Goal: Task Accomplishment & Management: Use online tool/utility

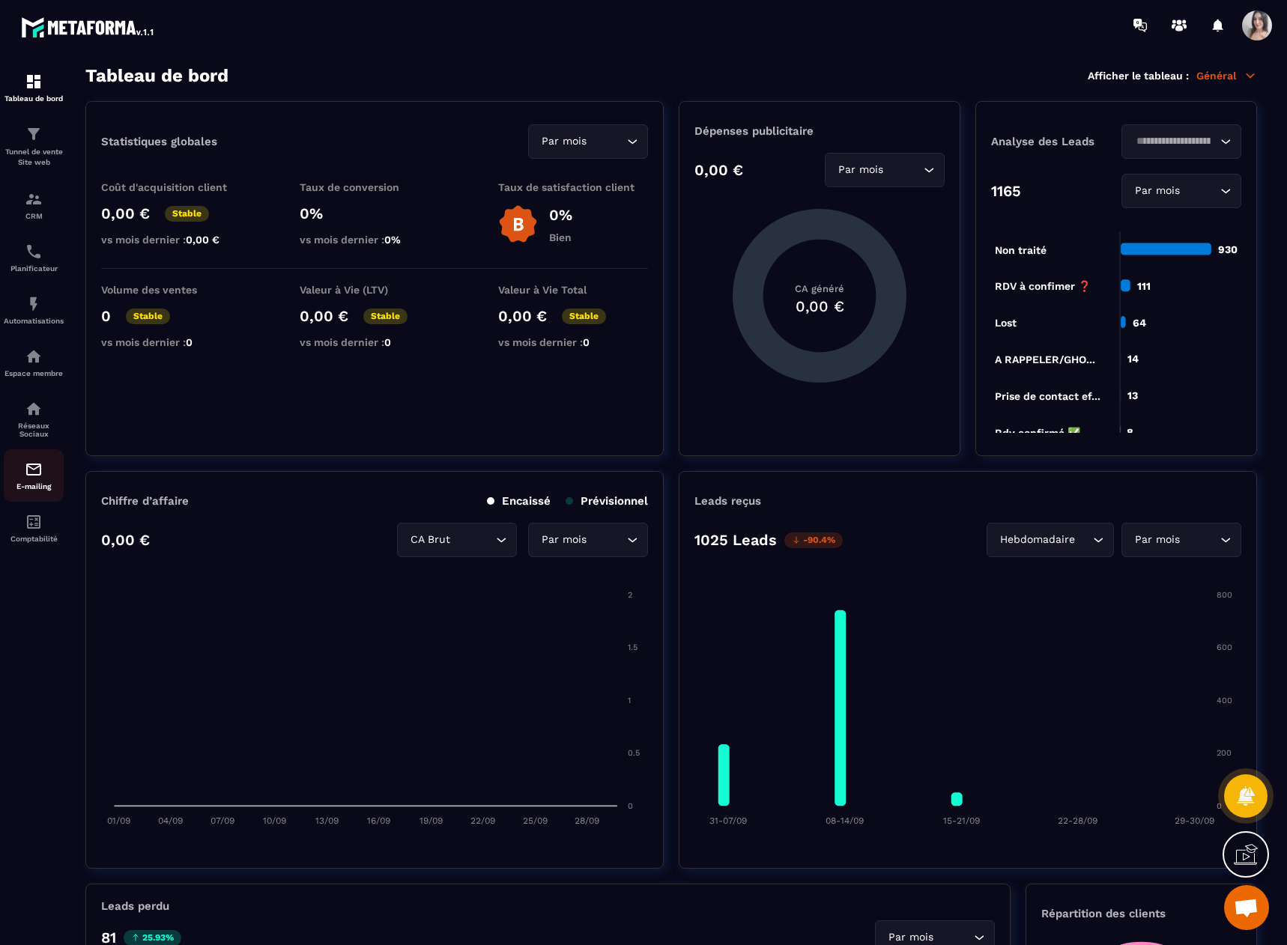
click at [36, 487] on p "E-mailing" at bounding box center [34, 486] width 60 height 8
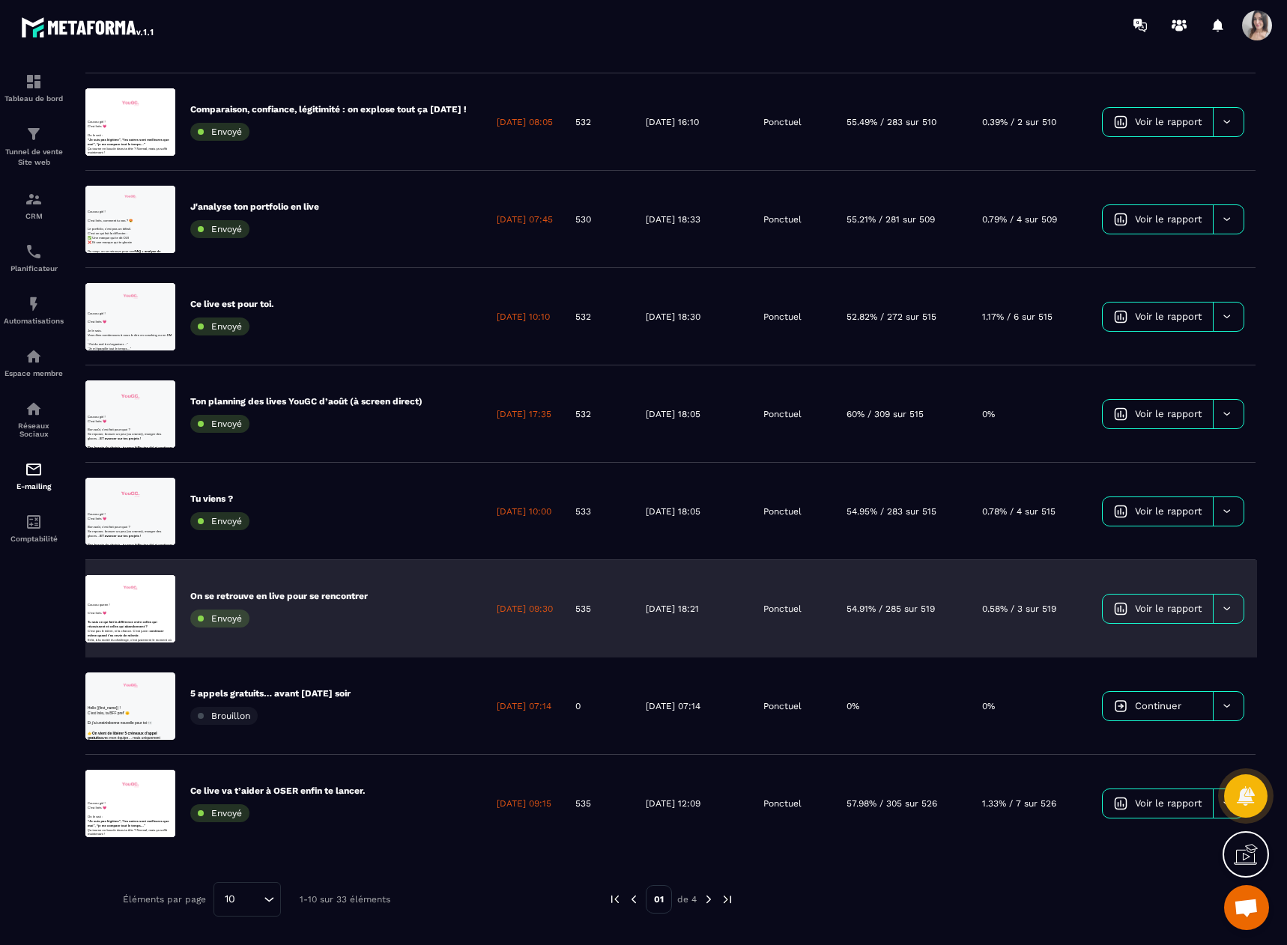
scroll to position [356, 0]
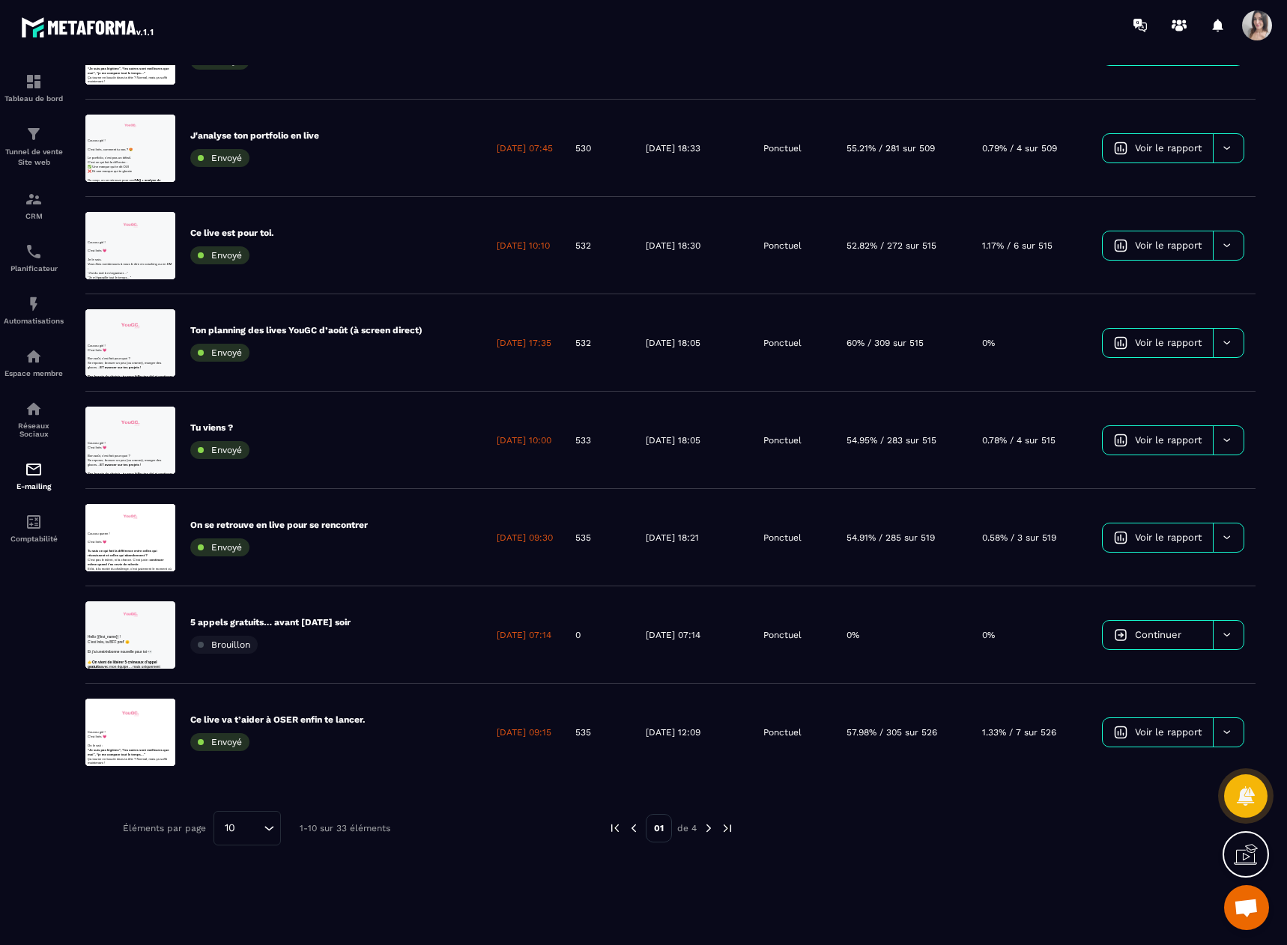
click at [710, 829] on img at bounding box center [708, 827] width 13 height 13
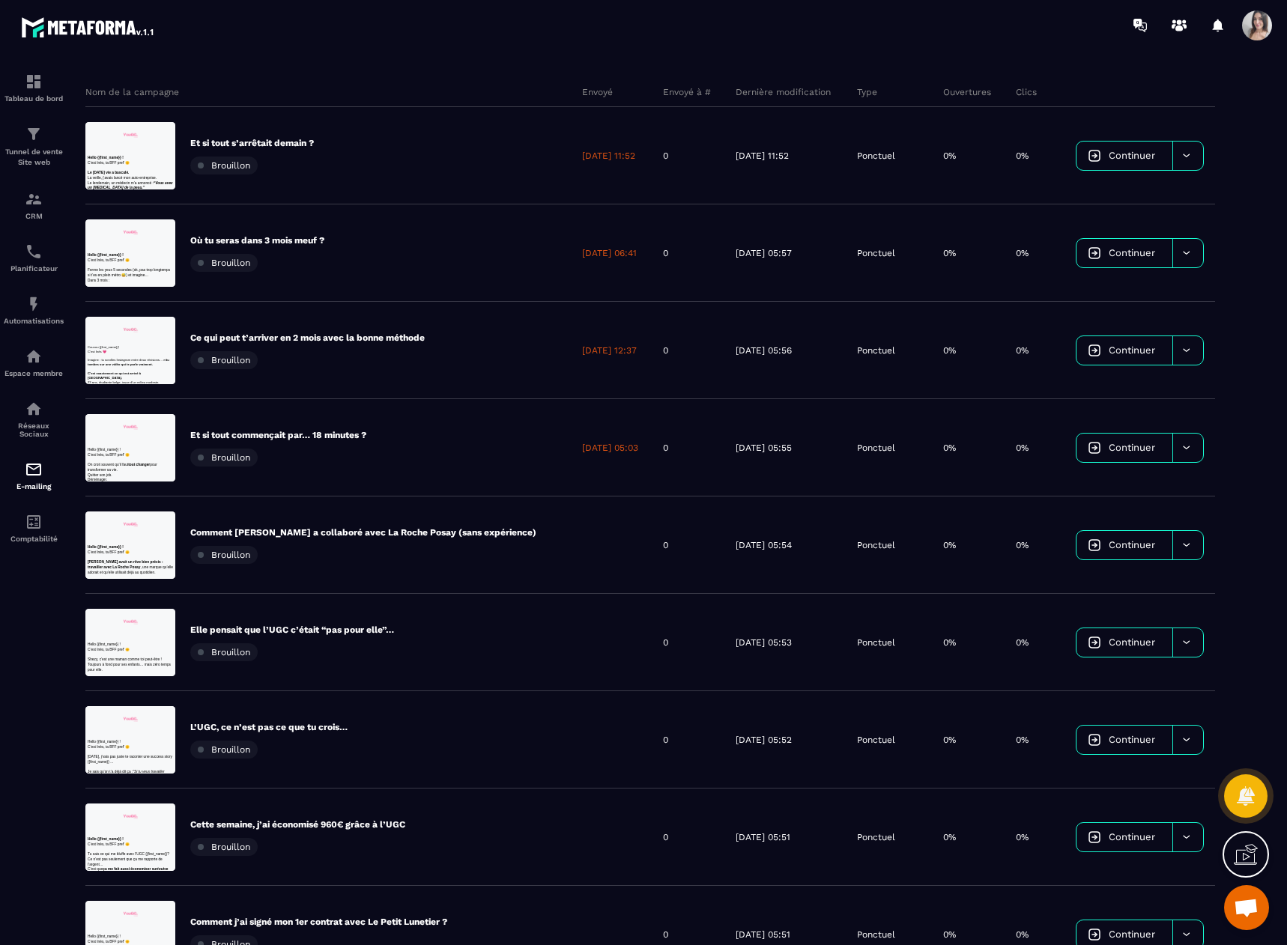
scroll to position [0, 0]
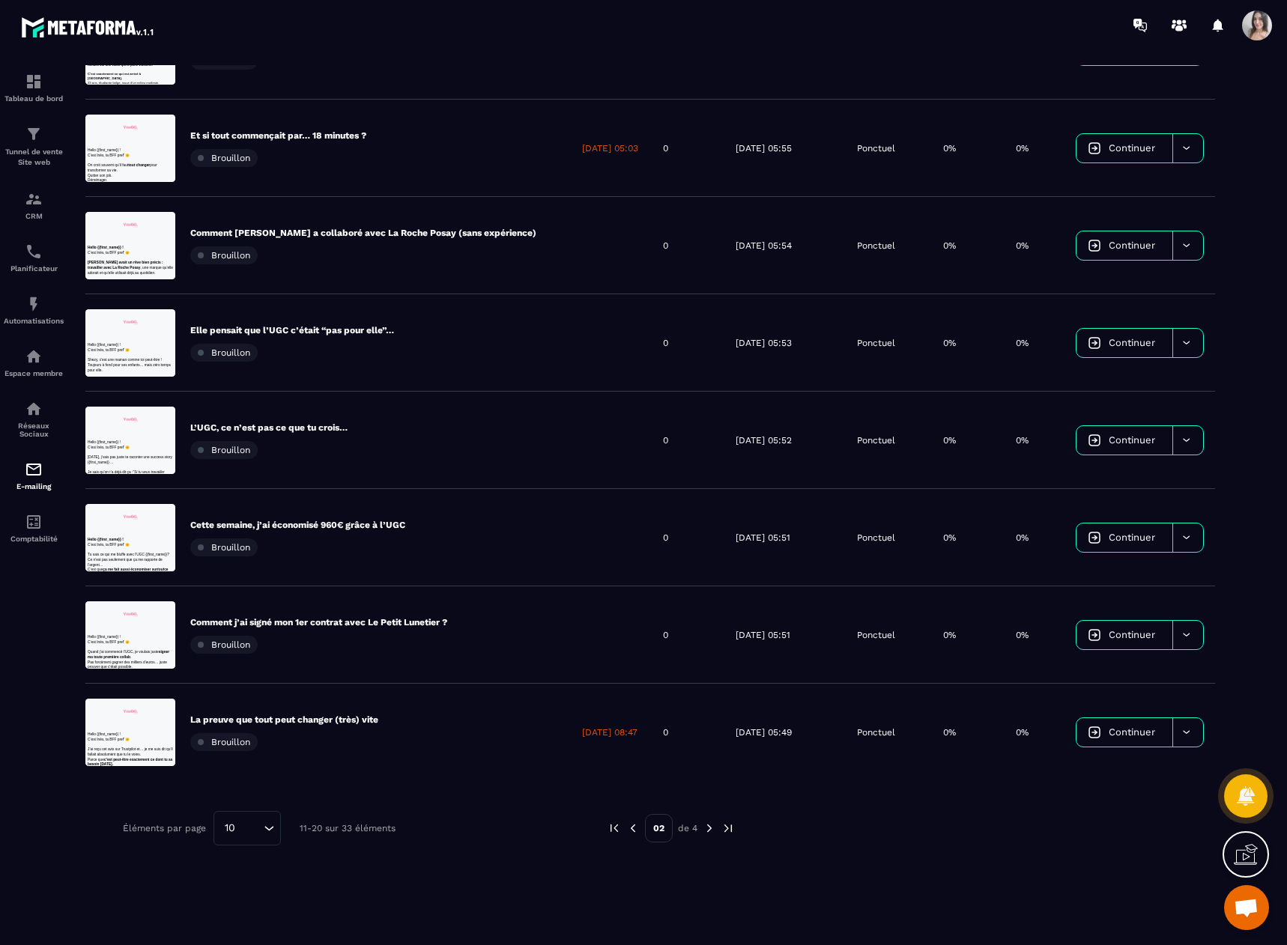
click at [635, 827] on img at bounding box center [632, 827] width 13 height 13
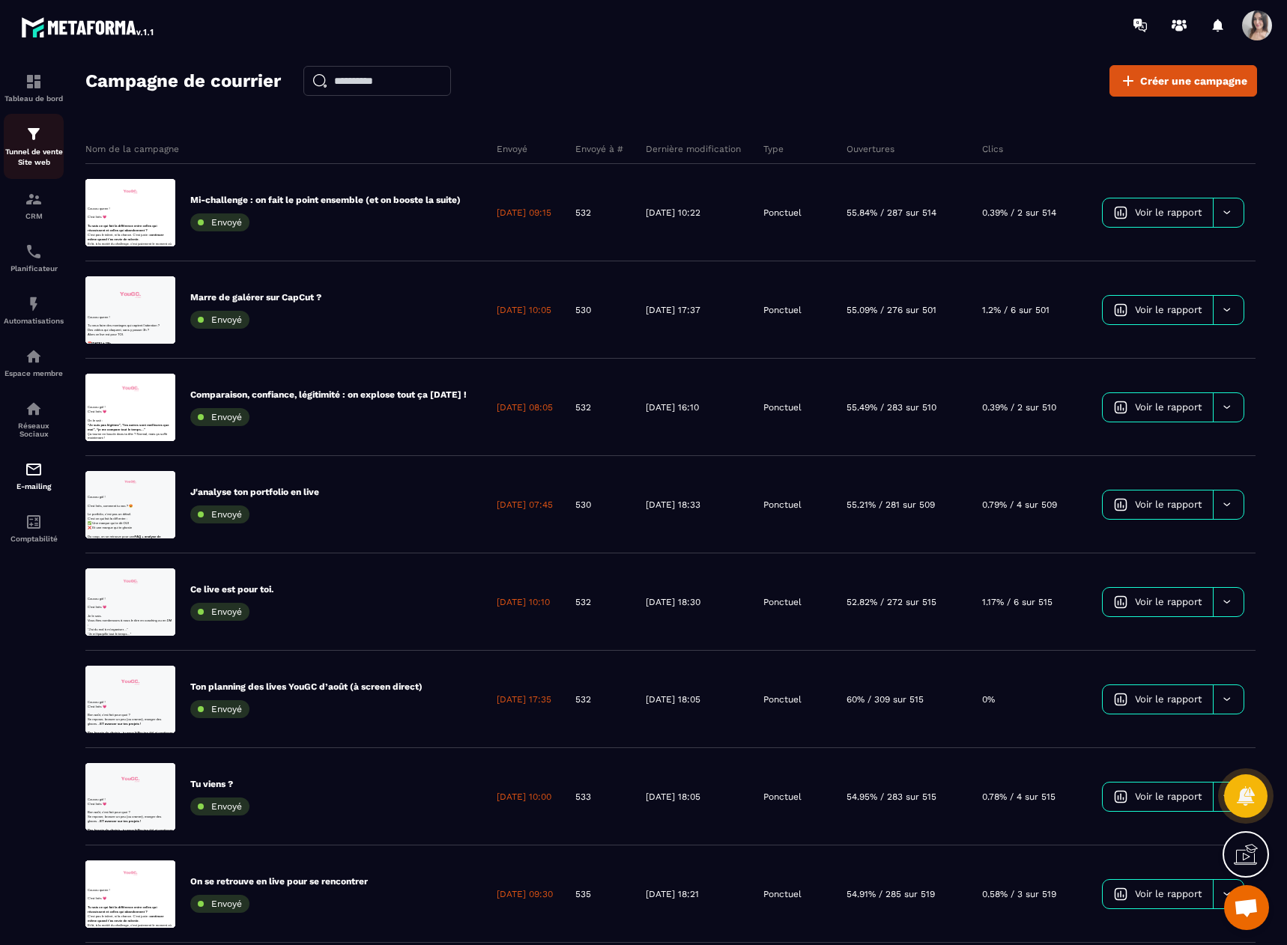
click at [37, 151] on p "Tunnel de vente Site web" at bounding box center [34, 157] width 60 height 21
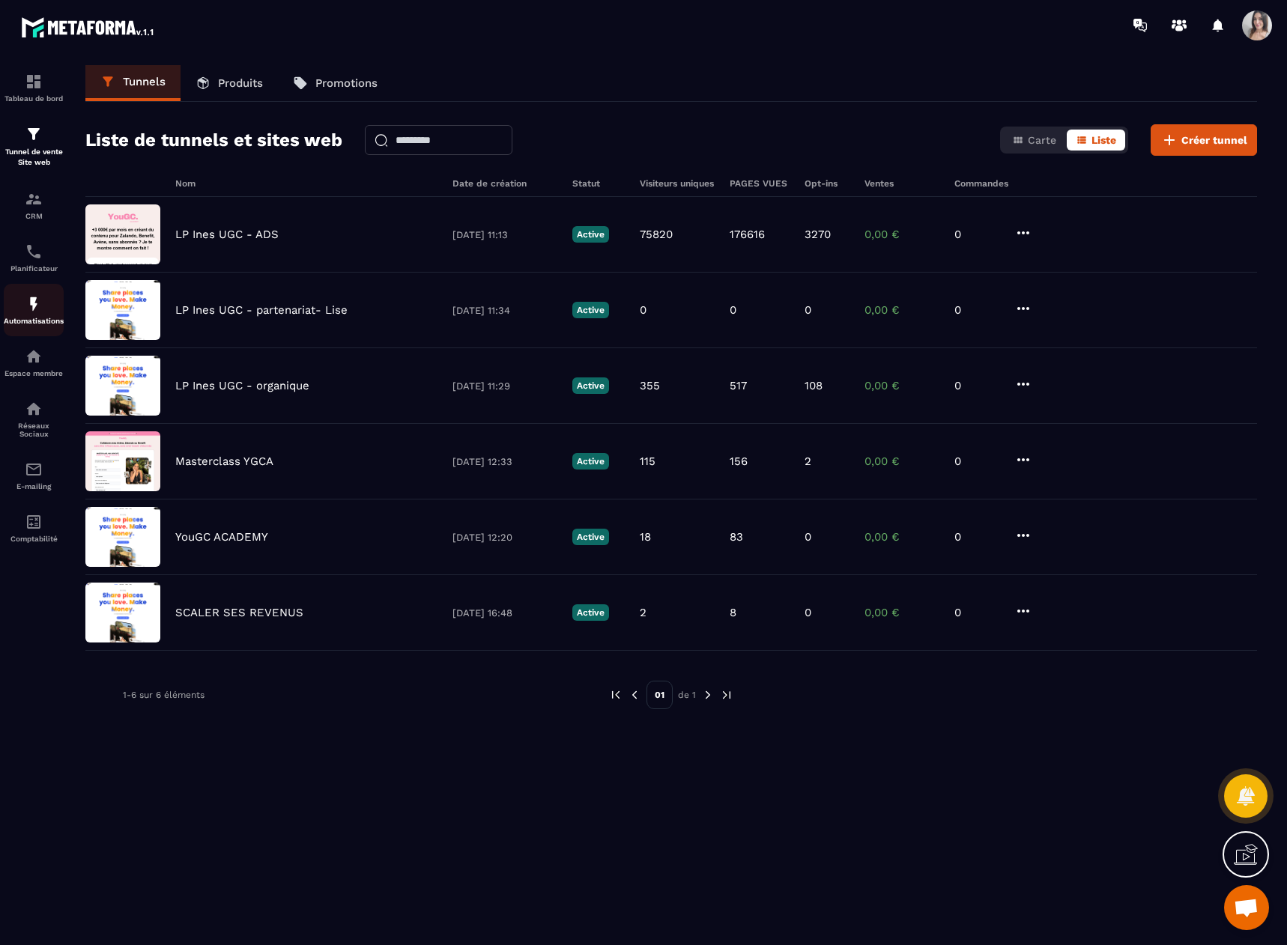
click at [47, 317] on p "Automatisations" at bounding box center [34, 321] width 60 height 8
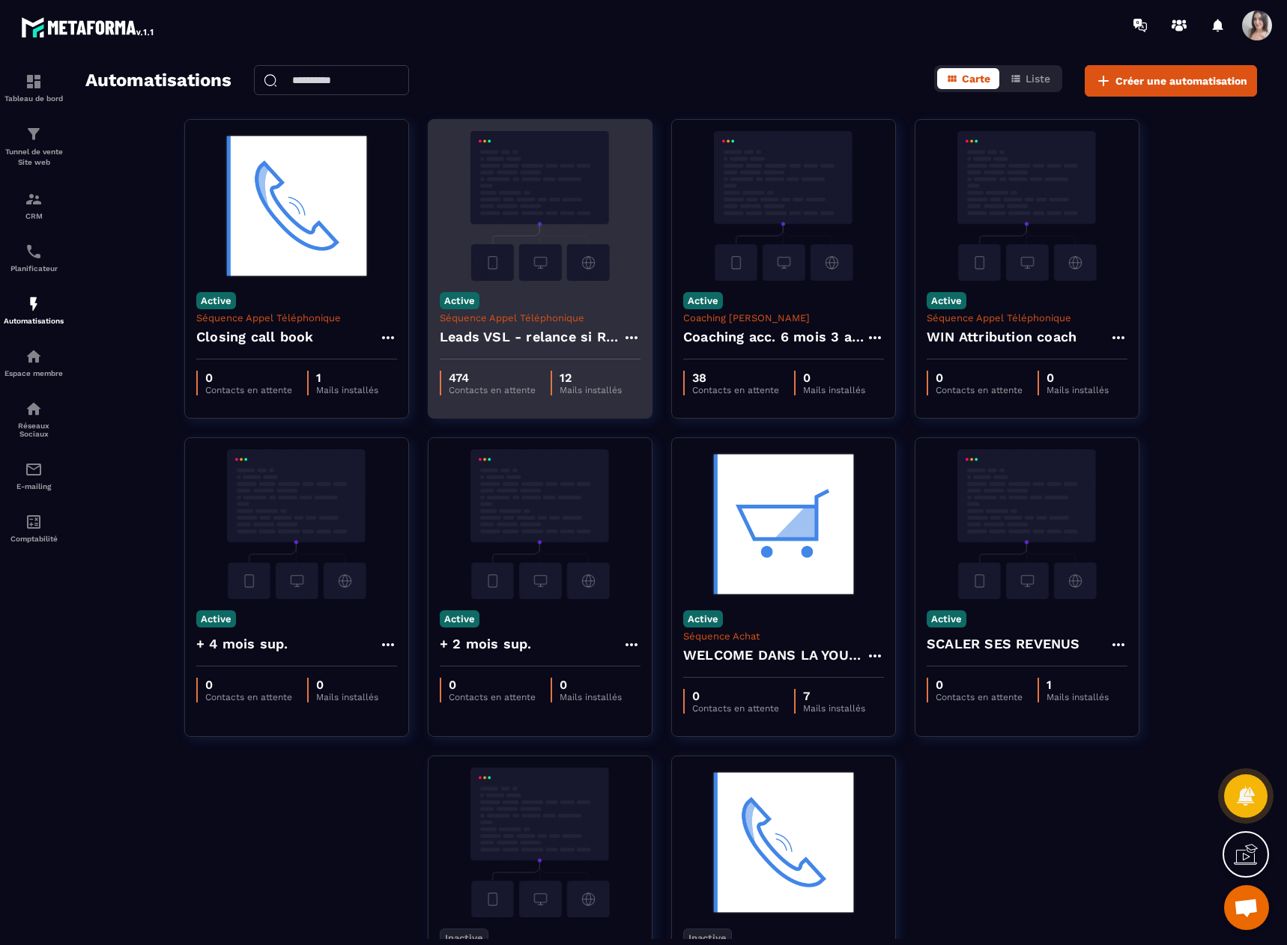
click at [527, 335] on h4 "Leads VSL - relance si RDV non pris" at bounding box center [531, 336] width 183 height 21
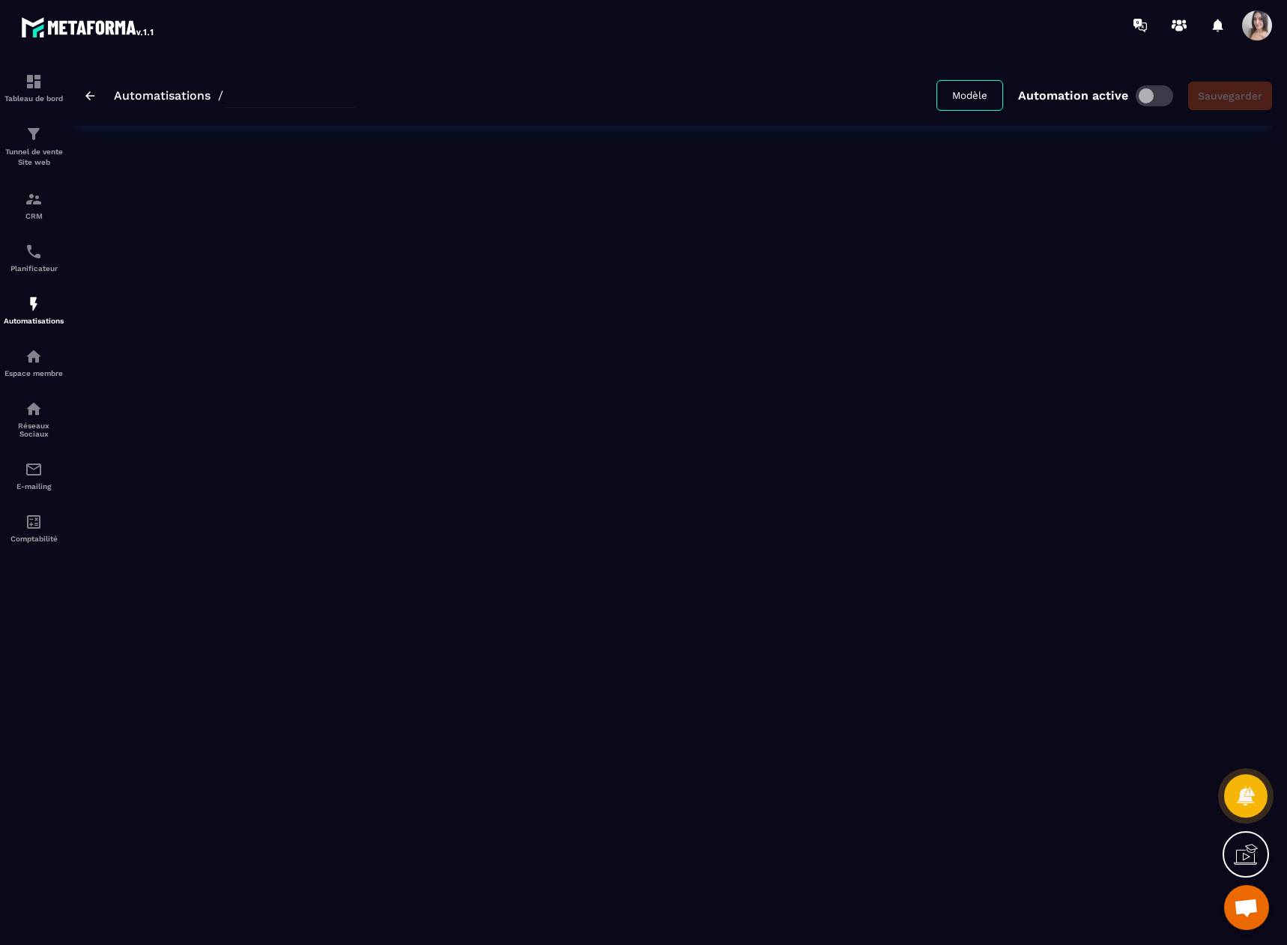
type input "**********"
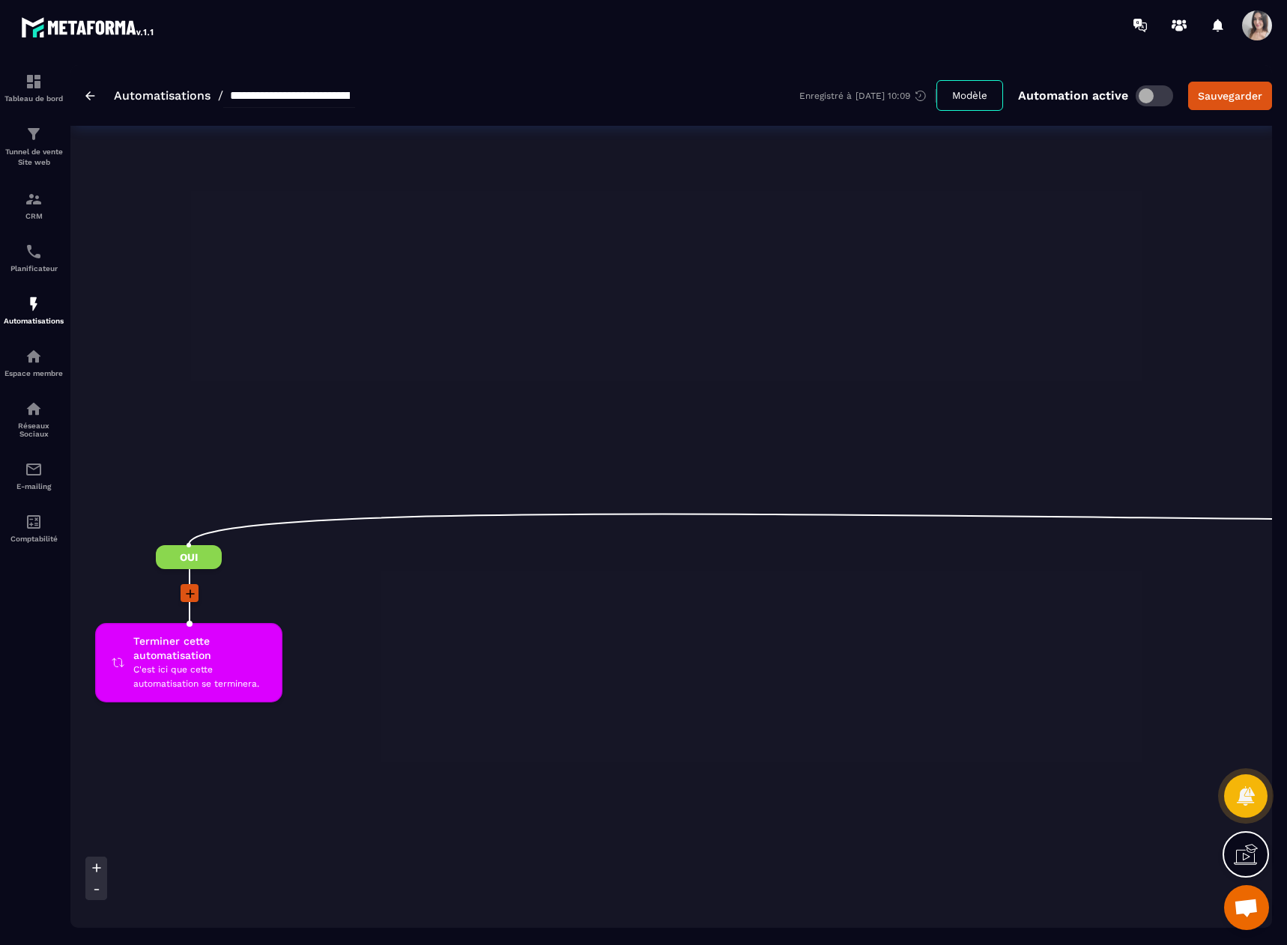
scroll to position [300, 0]
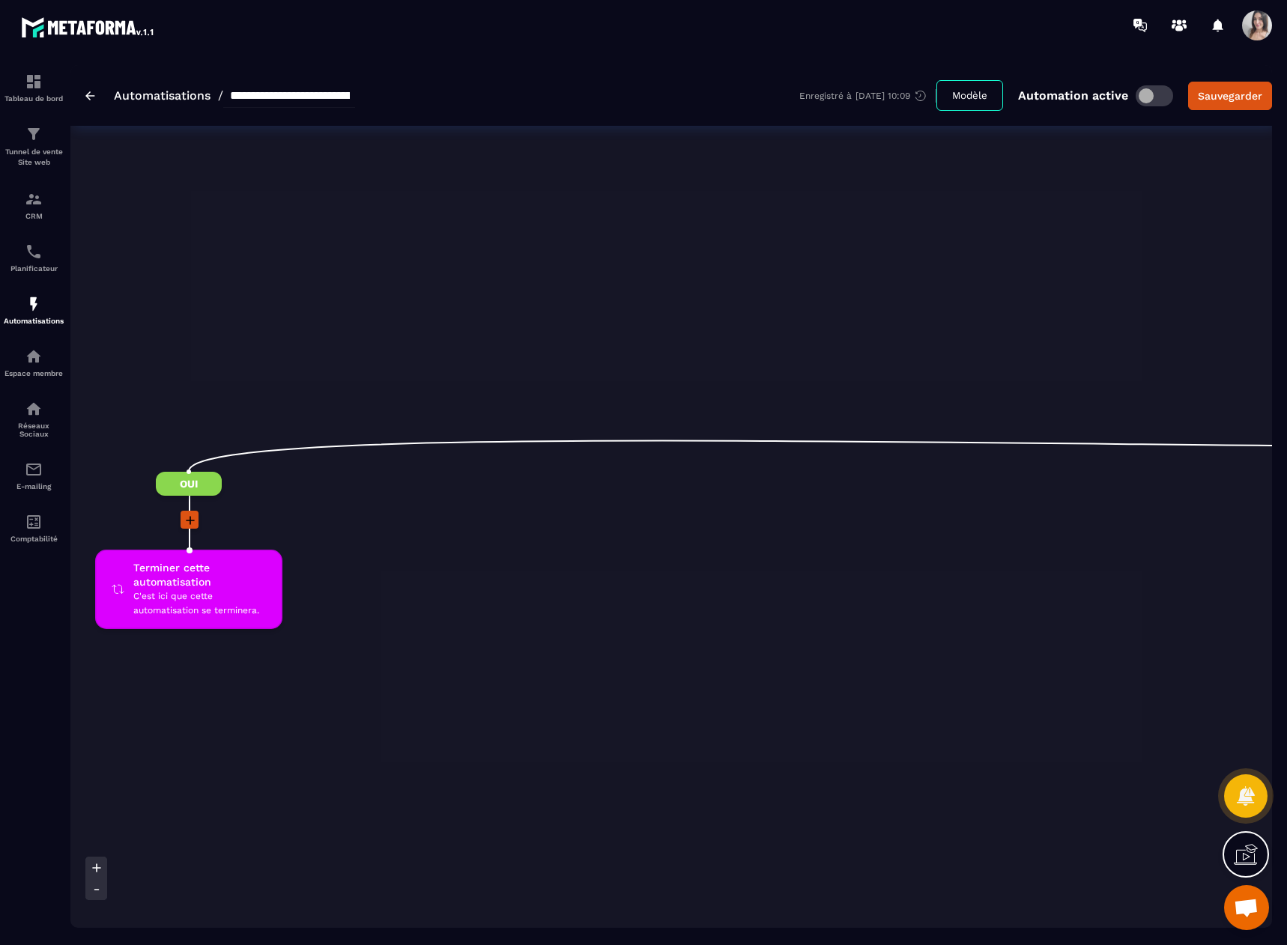
drag, startPoint x: 660, startPoint y: 717, endPoint x: 487, endPoint y: 717, distance: 172.2
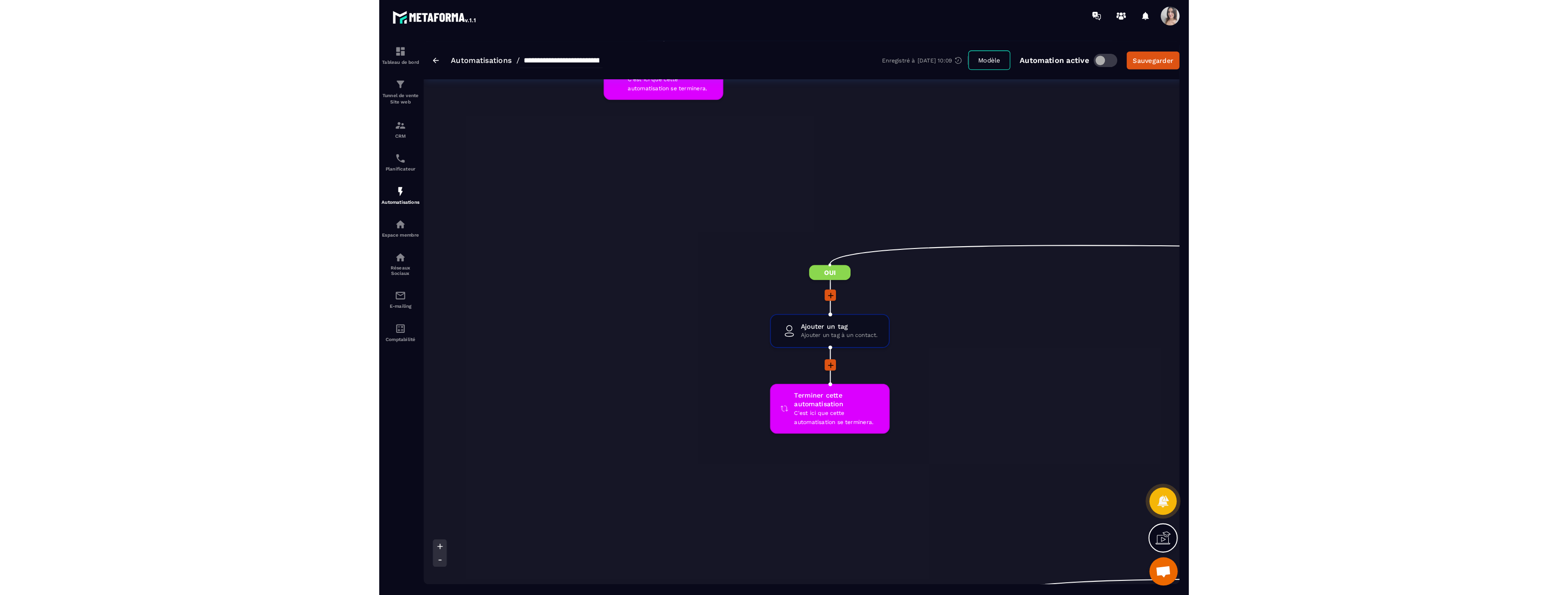
scroll to position [867, 0]
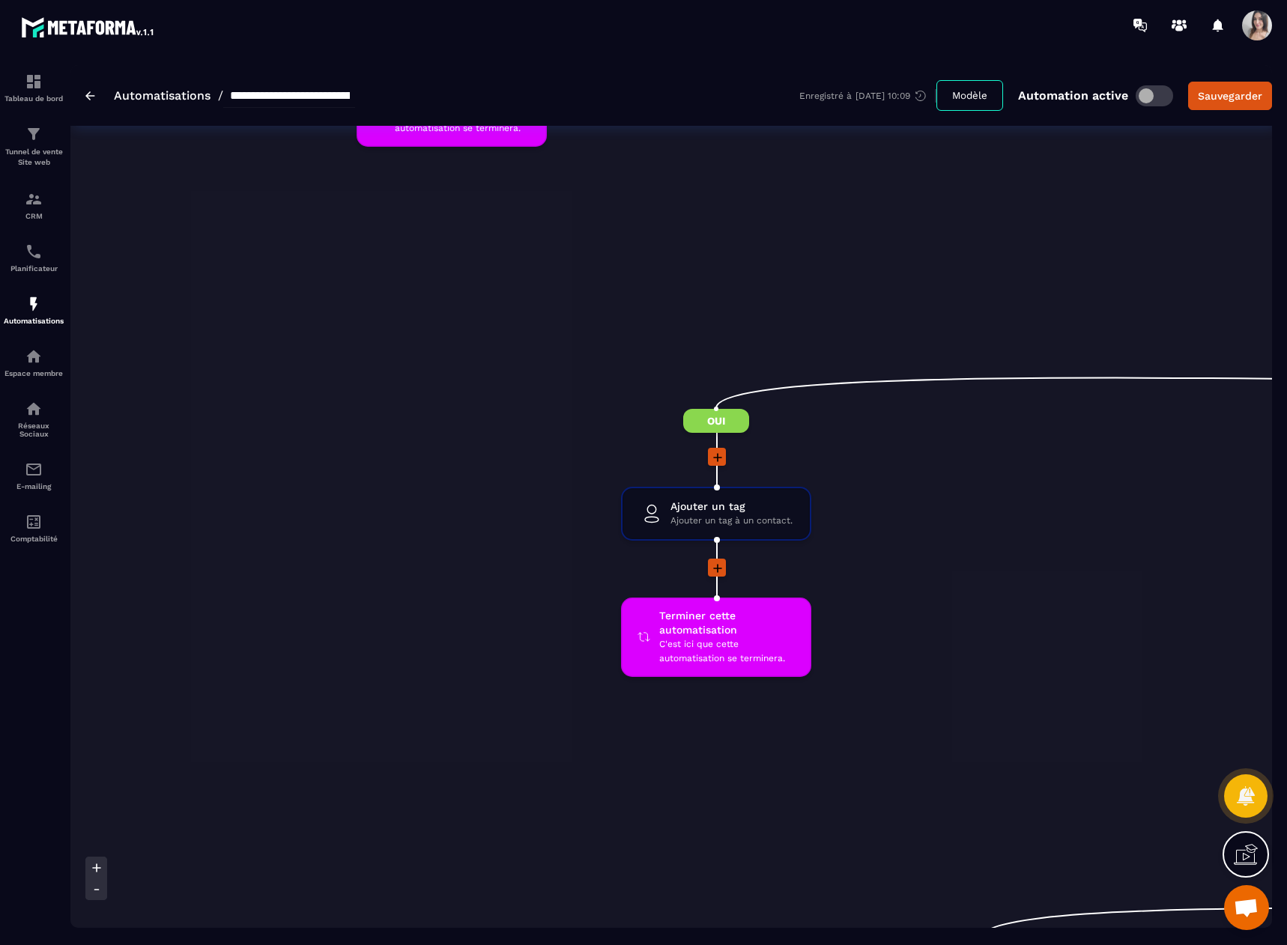
click at [96, 888] on icon at bounding box center [96, 889] width 15 height 15
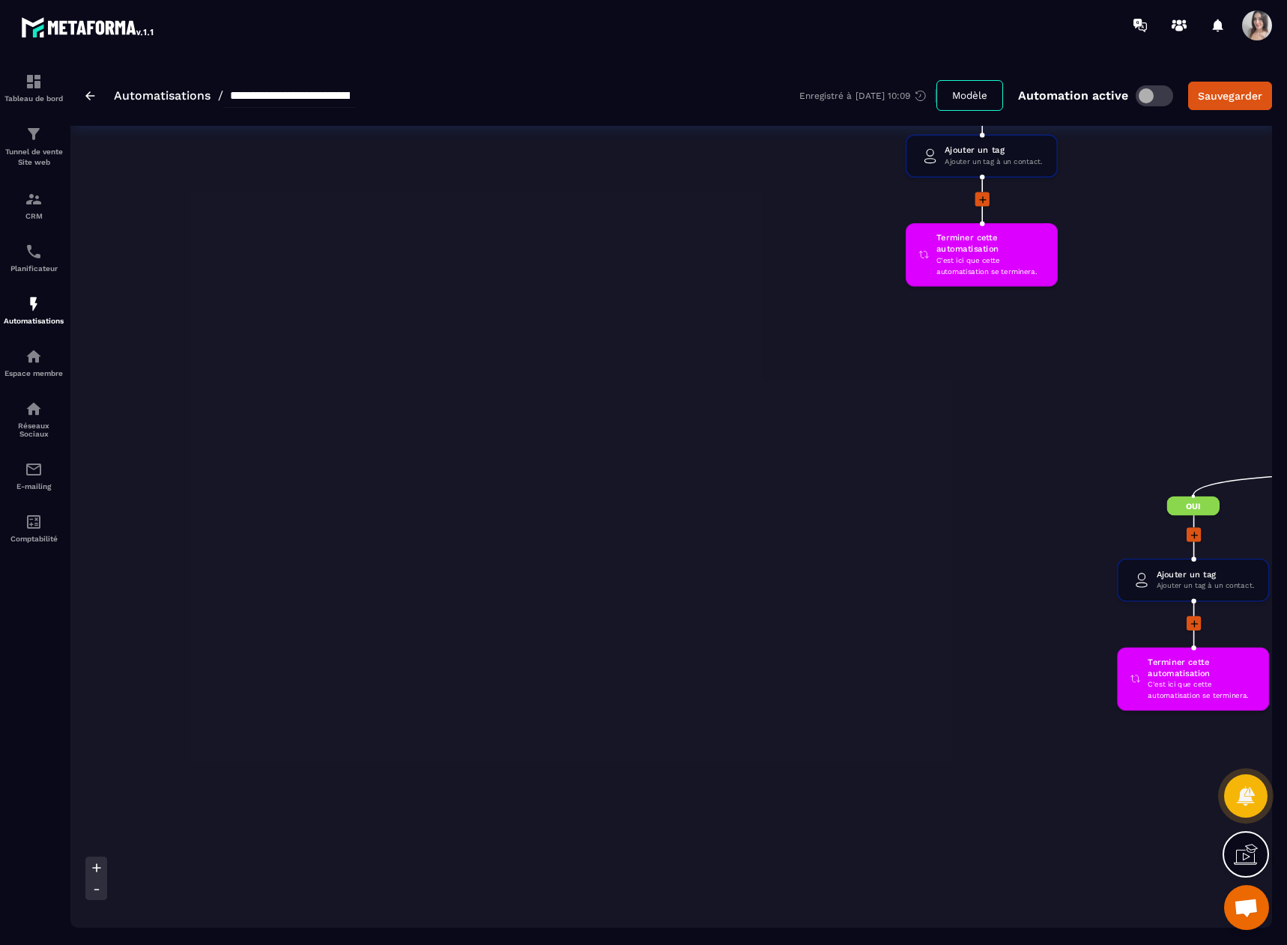
click at [96, 888] on icon at bounding box center [96, 889] width 15 height 15
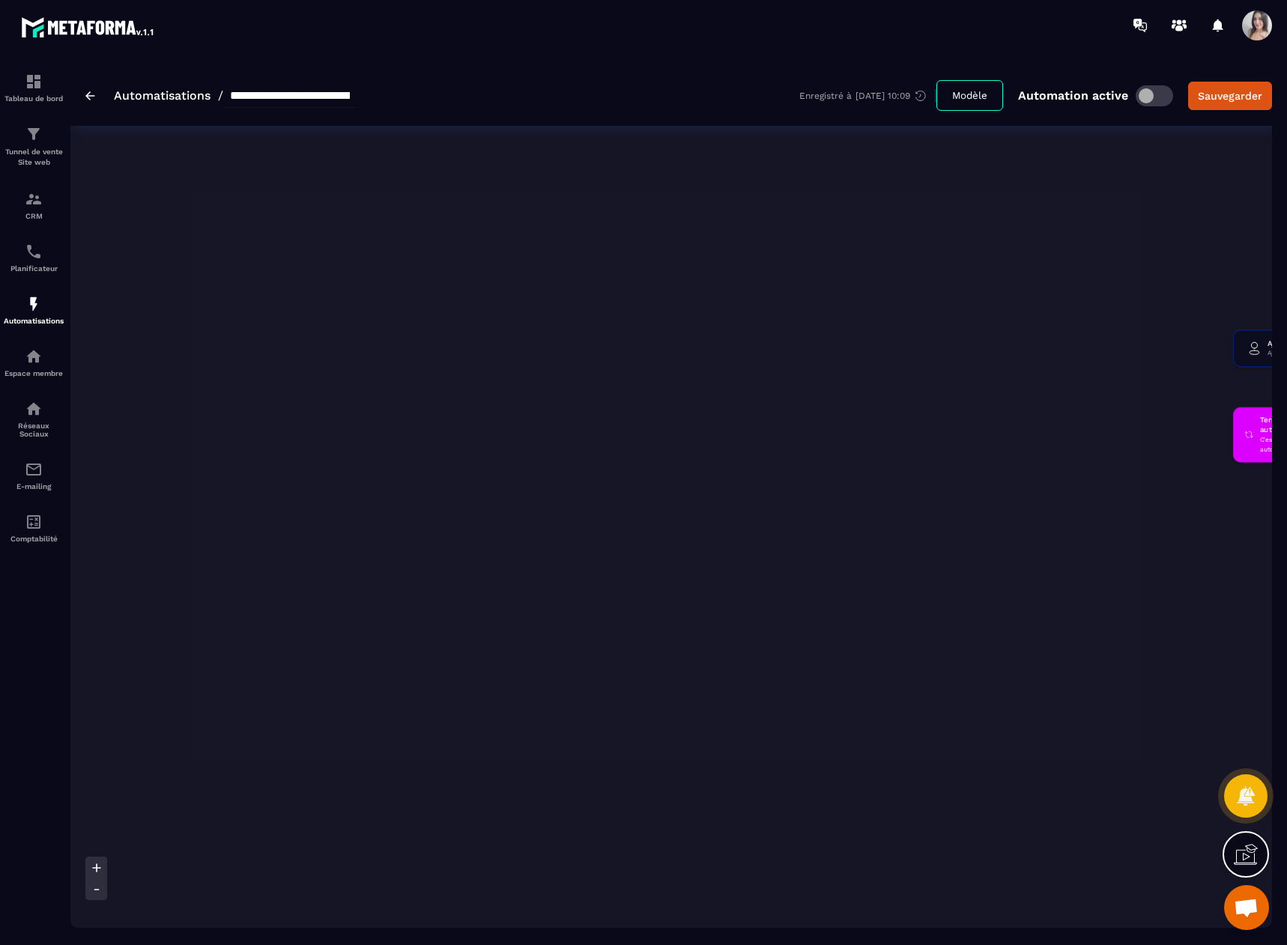
click at [96, 888] on icon at bounding box center [96, 889] width 15 height 15
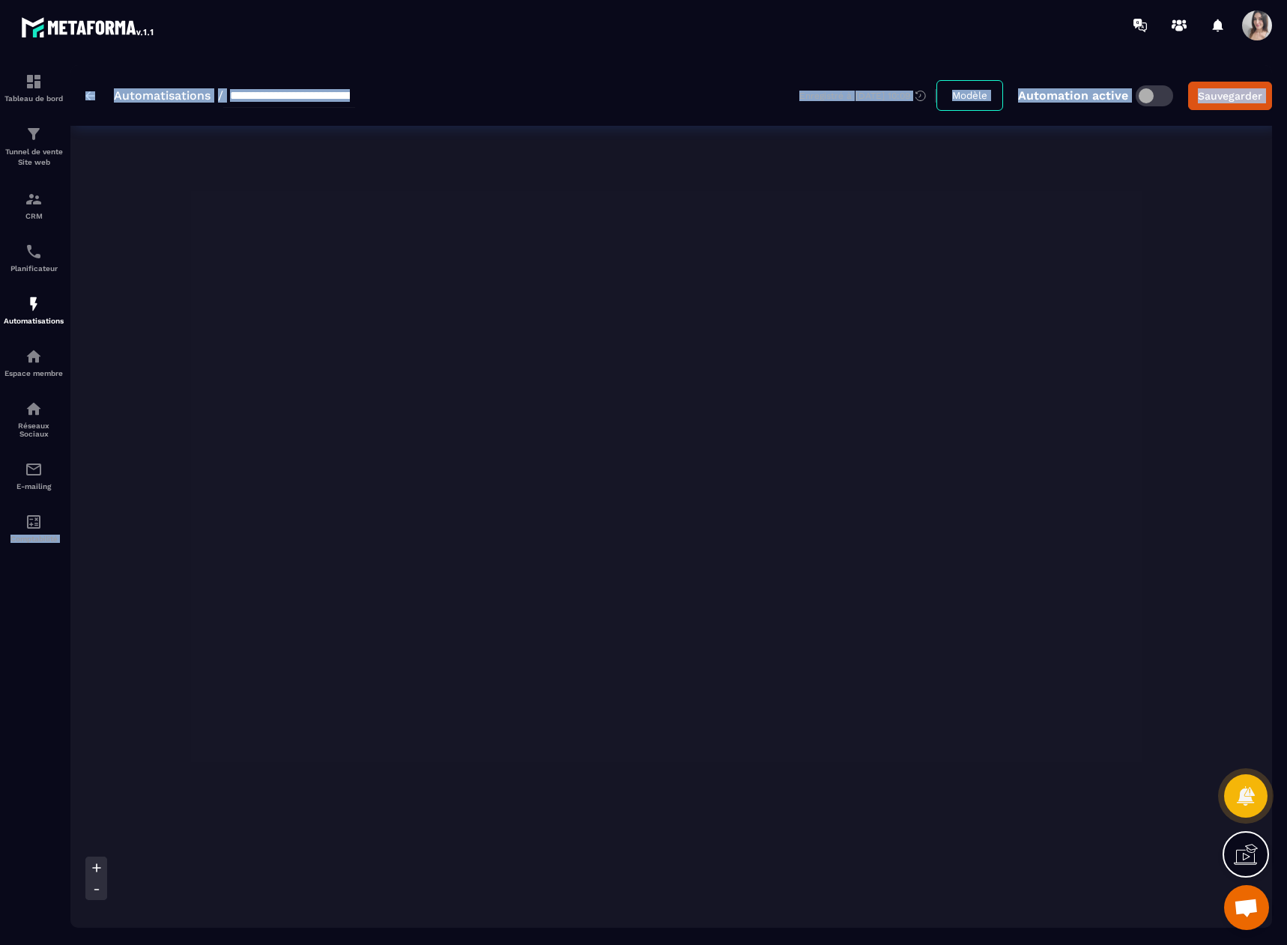
drag, startPoint x: 681, startPoint y: 714, endPoint x: 30, endPoint y: 892, distance: 675.4
click at [0, 919] on html "**********" at bounding box center [643, 472] width 1287 height 945
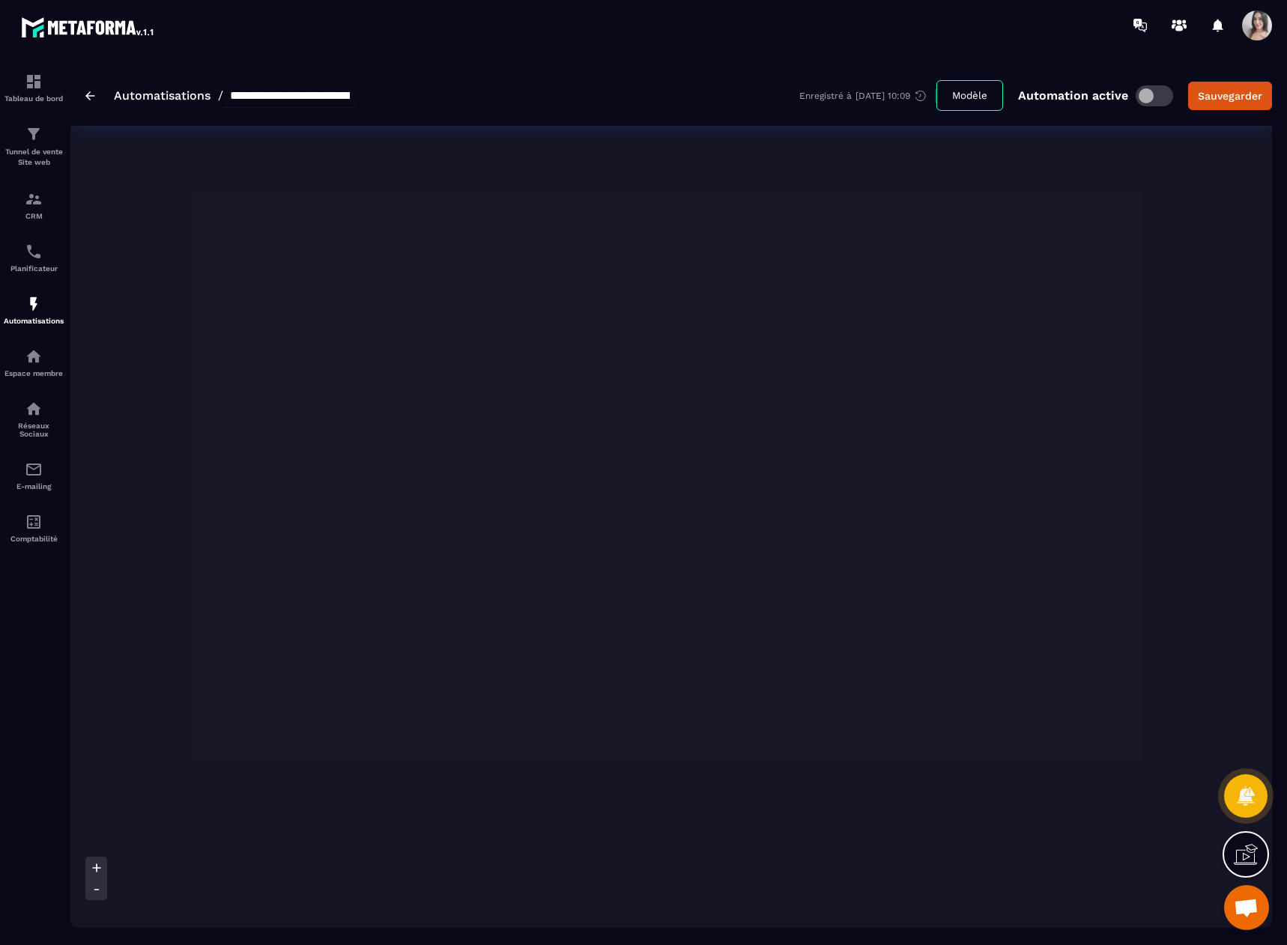
click at [99, 893] on icon at bounding box center [96, 889] width 15 height 15
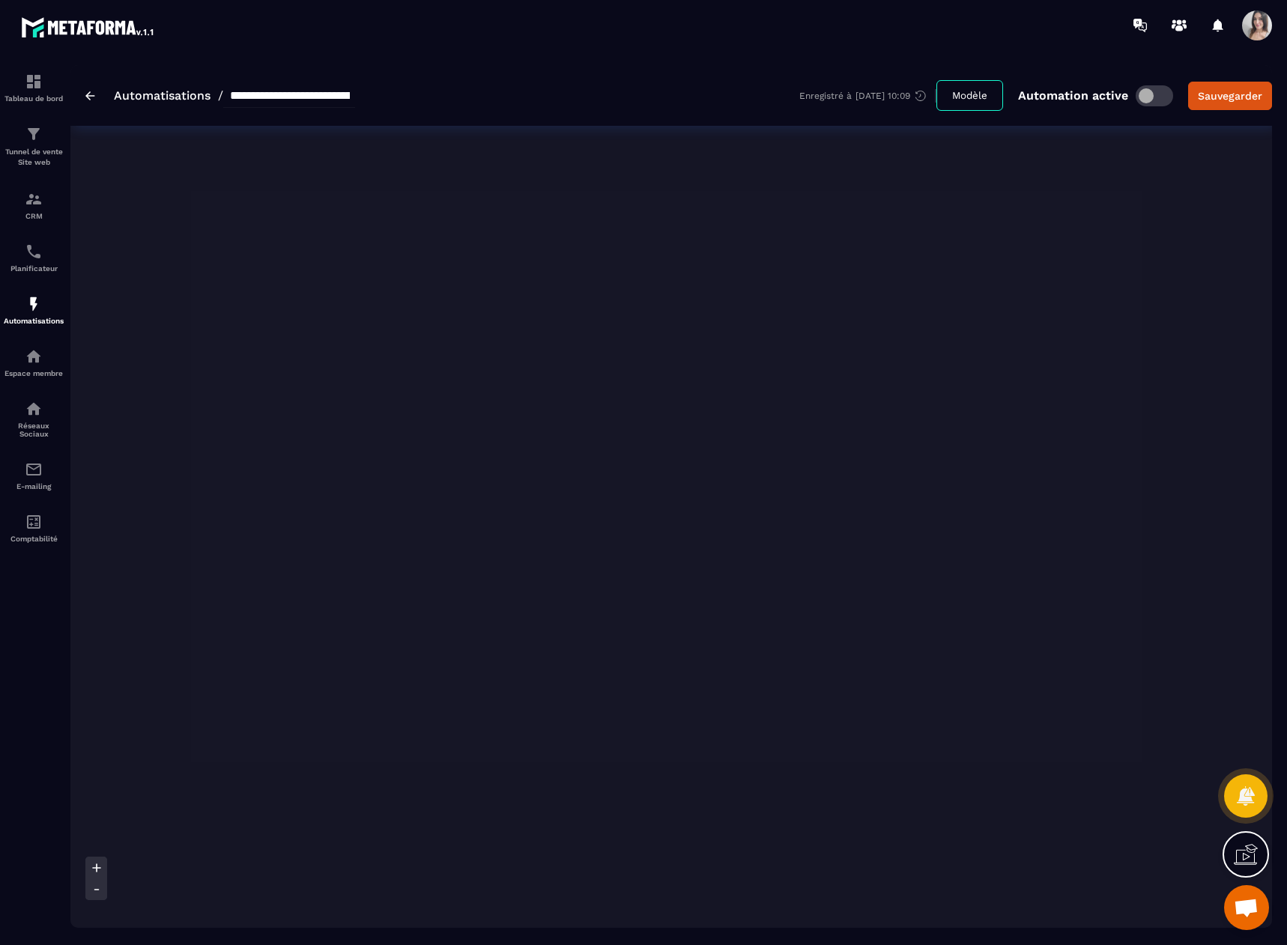
click at [99, 893] on icon at bounding box center [96, 889] width 15 height 15
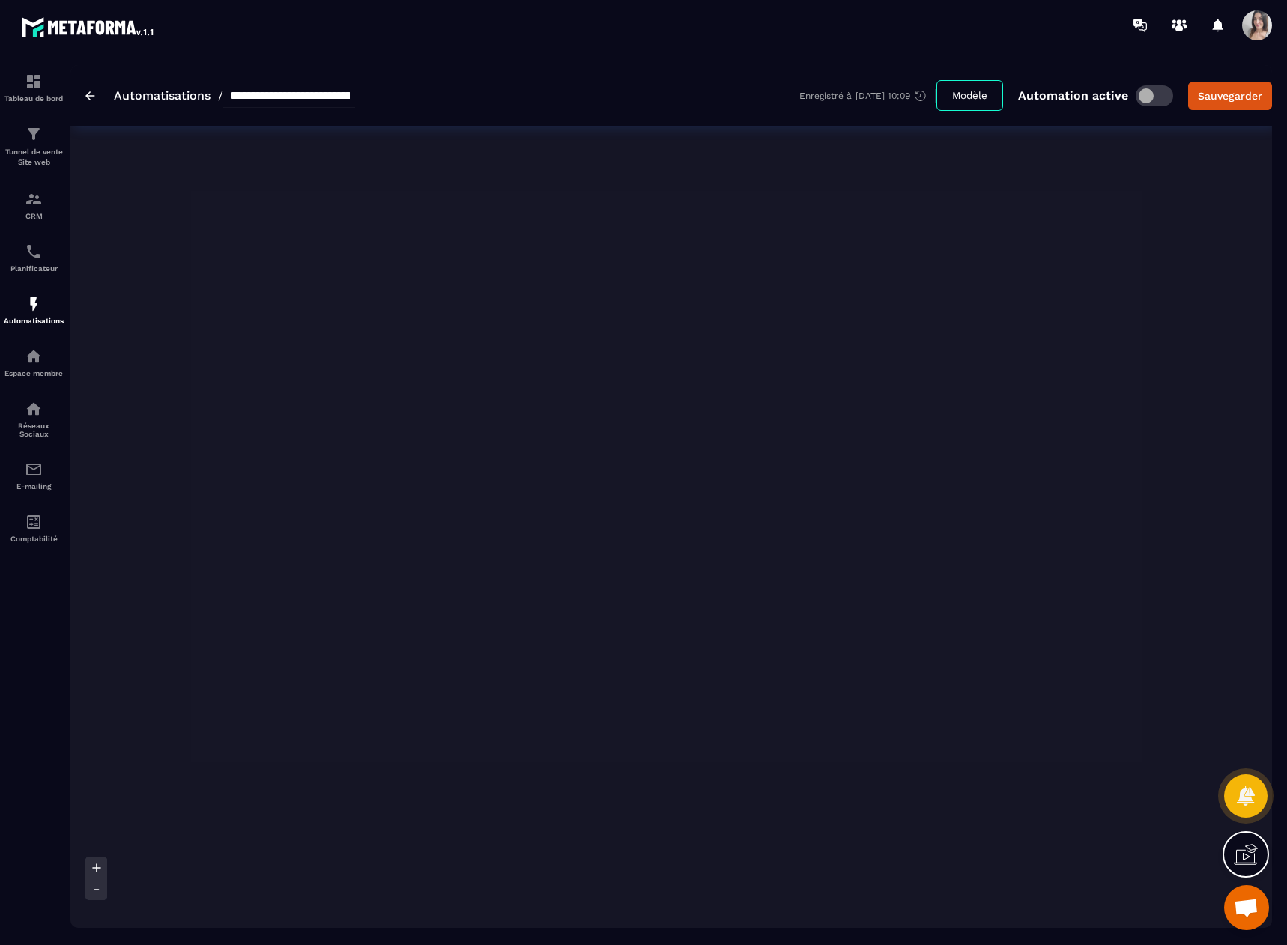
click at [99, 893] on icon at bounding box center [96, 889] width 15 height 15
click at [97, 867] on icon at bounding box center [96, 867] width 9 height 9
drag, startPoint x: 97, startPoint y: 867, endPoint x: 168, endPoint y: 707, distance: 175.0
click at [97, 866] on icon at bounding box center [96, 867] width 15 height 15
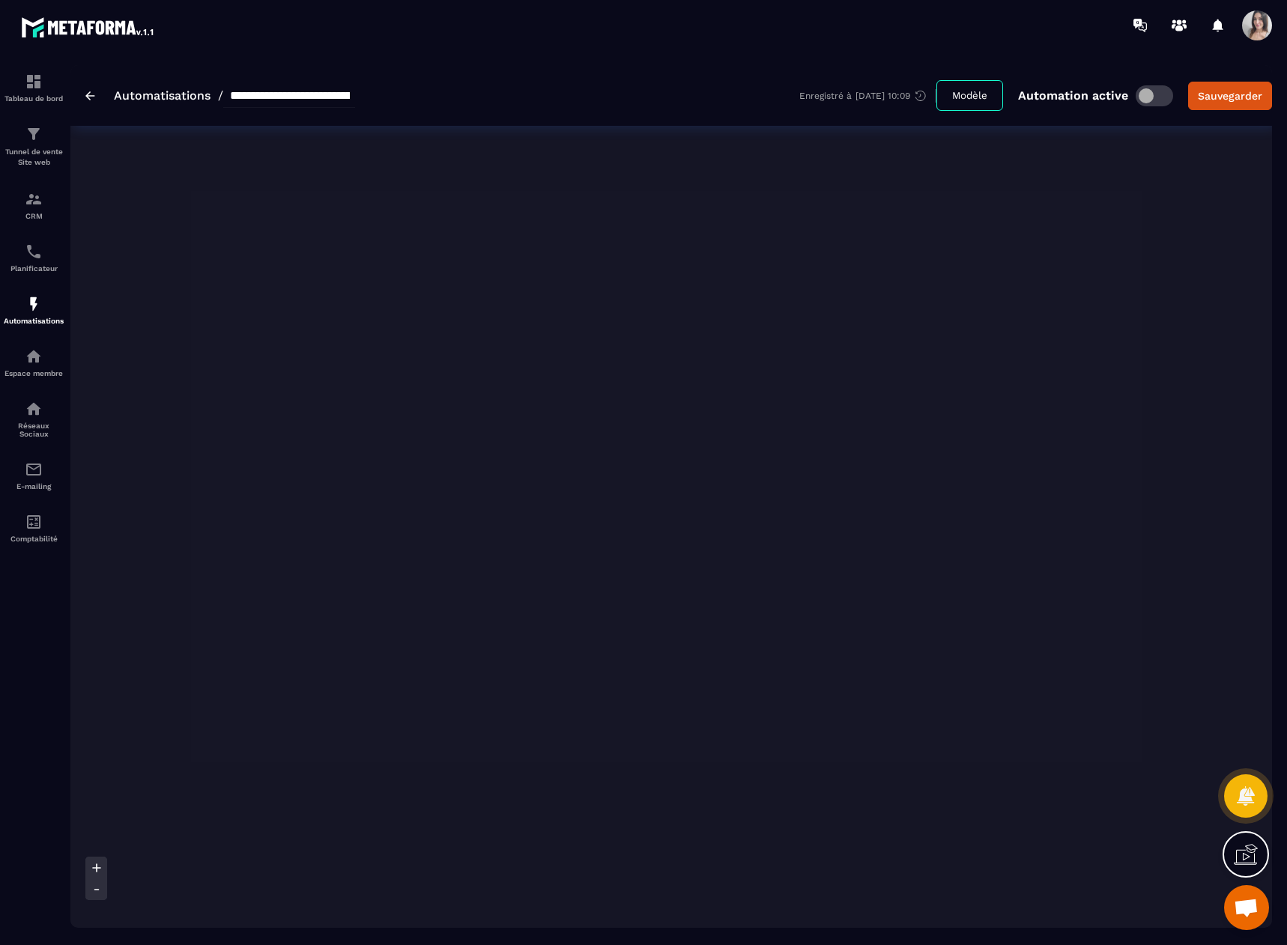
drag, startPoint x: 344, startPoint y: 399, endPoint x: 315, endPoint y: 637, distance: 240.0
drag, startPoint x: 315, startPoint y: 637, endPoint x: 183, endPoint y: 307, distance: 355.6
click at [91, 98] on img at bounding box center [90, 95] width 10 height 9
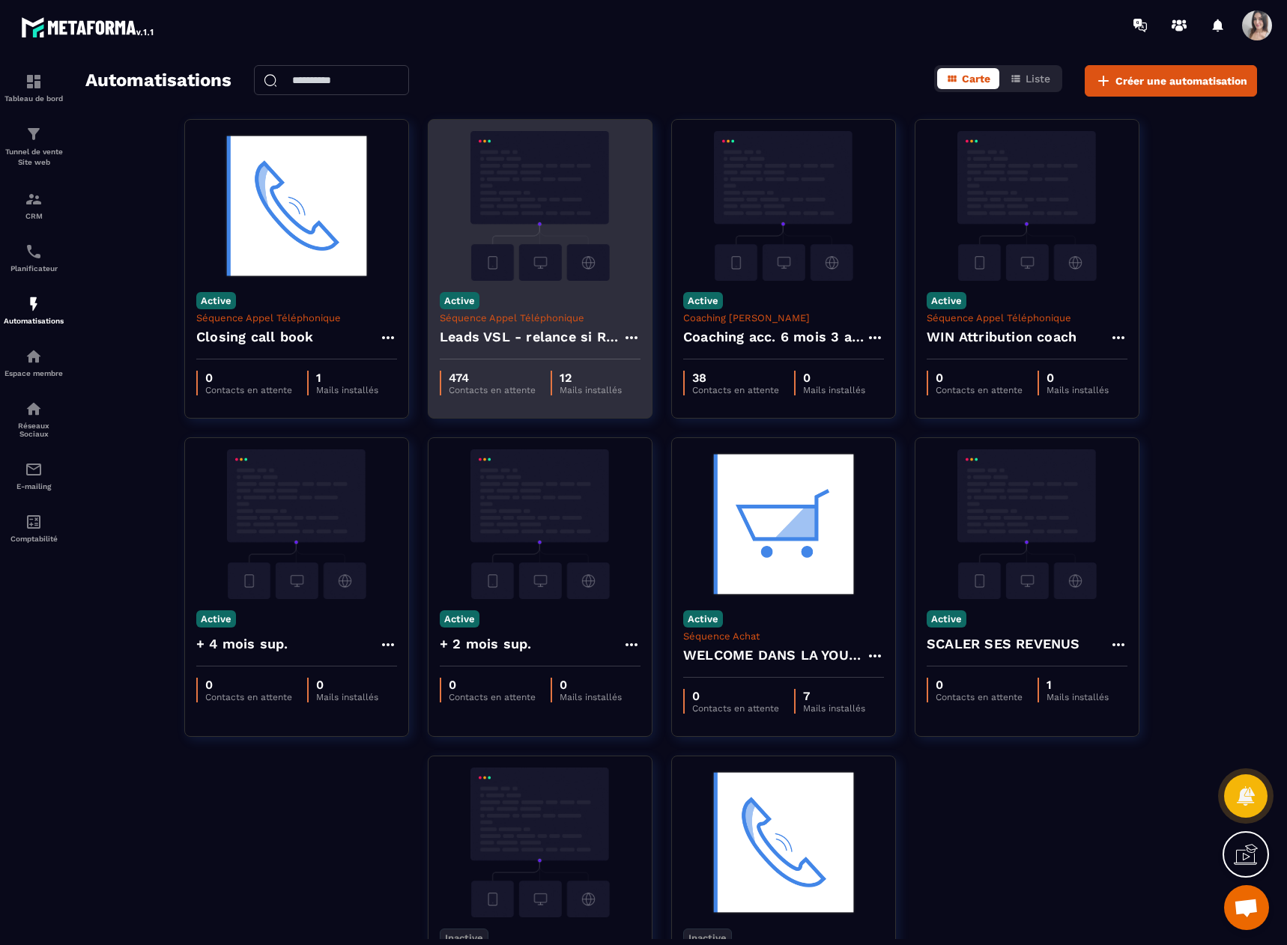
click at [535, 223] on img at bounding box center [540, 206] width 201 height 150
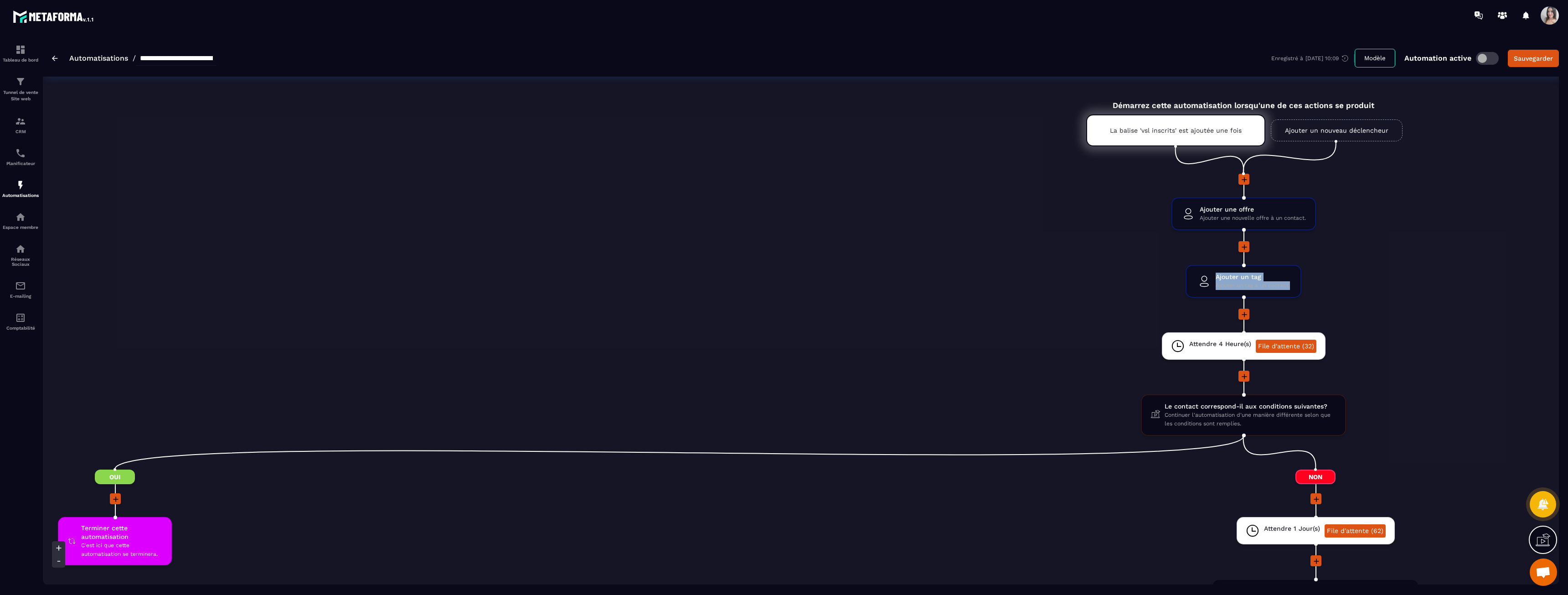
drag, startPoint x: 814, startPoint y: 299, endPoint x: 721, endPoint y: 329, distance: 97.7
drag, startPoint x: 1469, startPoint y: 376, endPoint x: 1407, endPoint y: 405, distance: 68.4
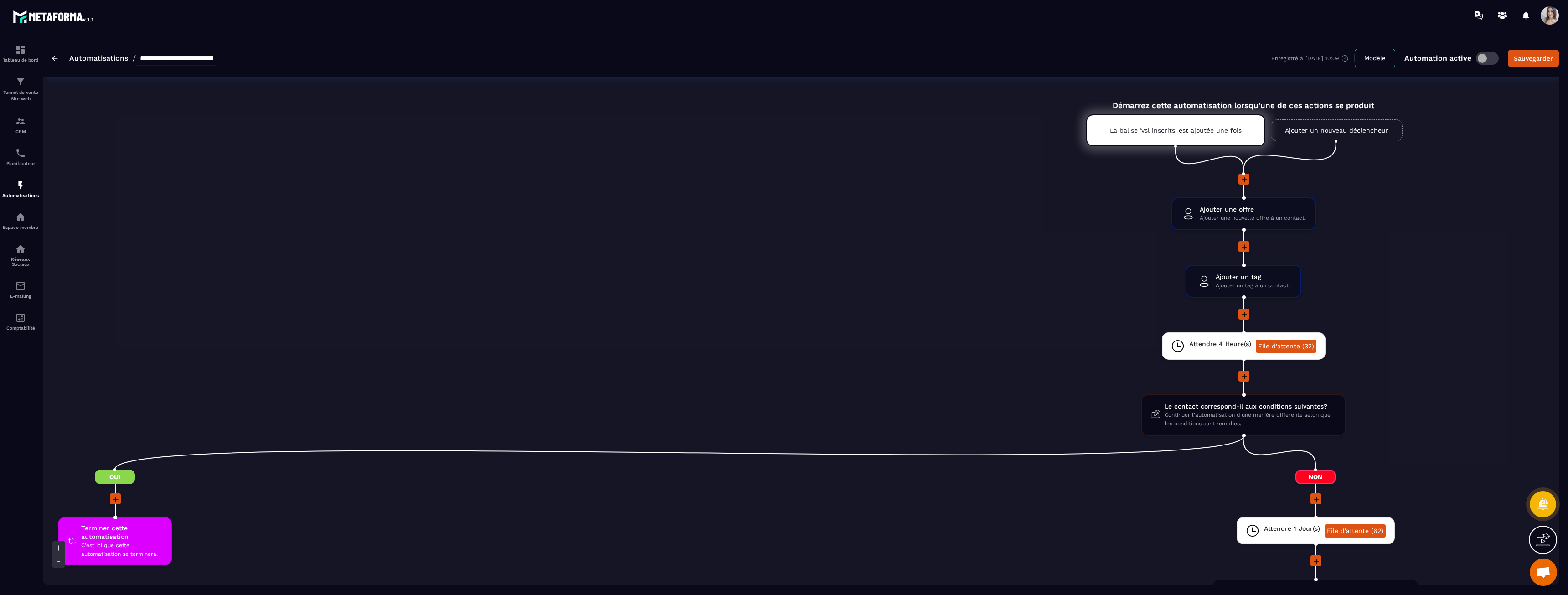
drag, startPoint x: 1407, startPoint y: 405, endPoint x: 1059, endPoint y: 336, distance: 354.8
click at [783, 336] on li "Attendre 4 Heure(s) File d'attente (32) drag-arrow" at bounding box center [1243, 351] width 2401 height 38
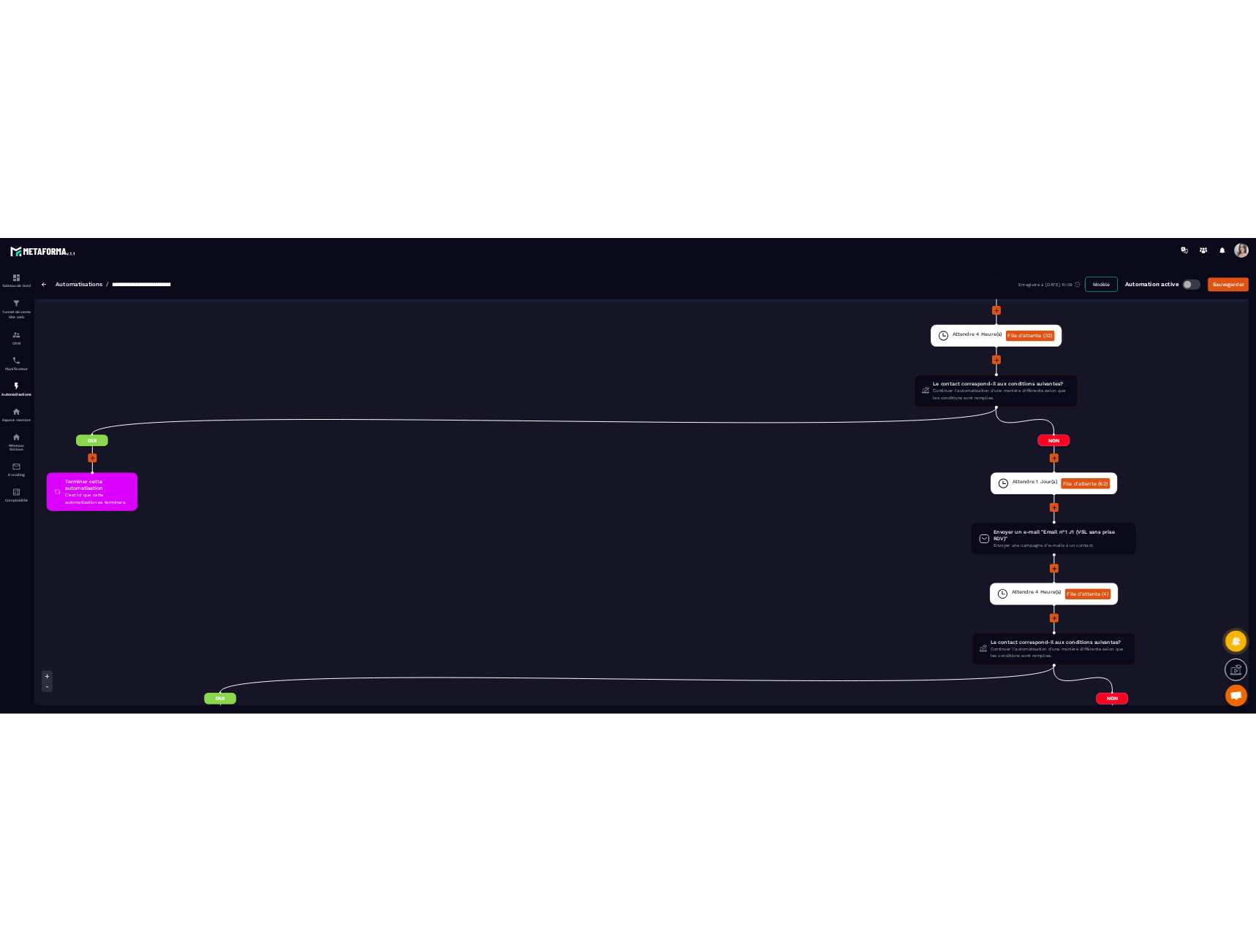
scroll to position [511, 0]
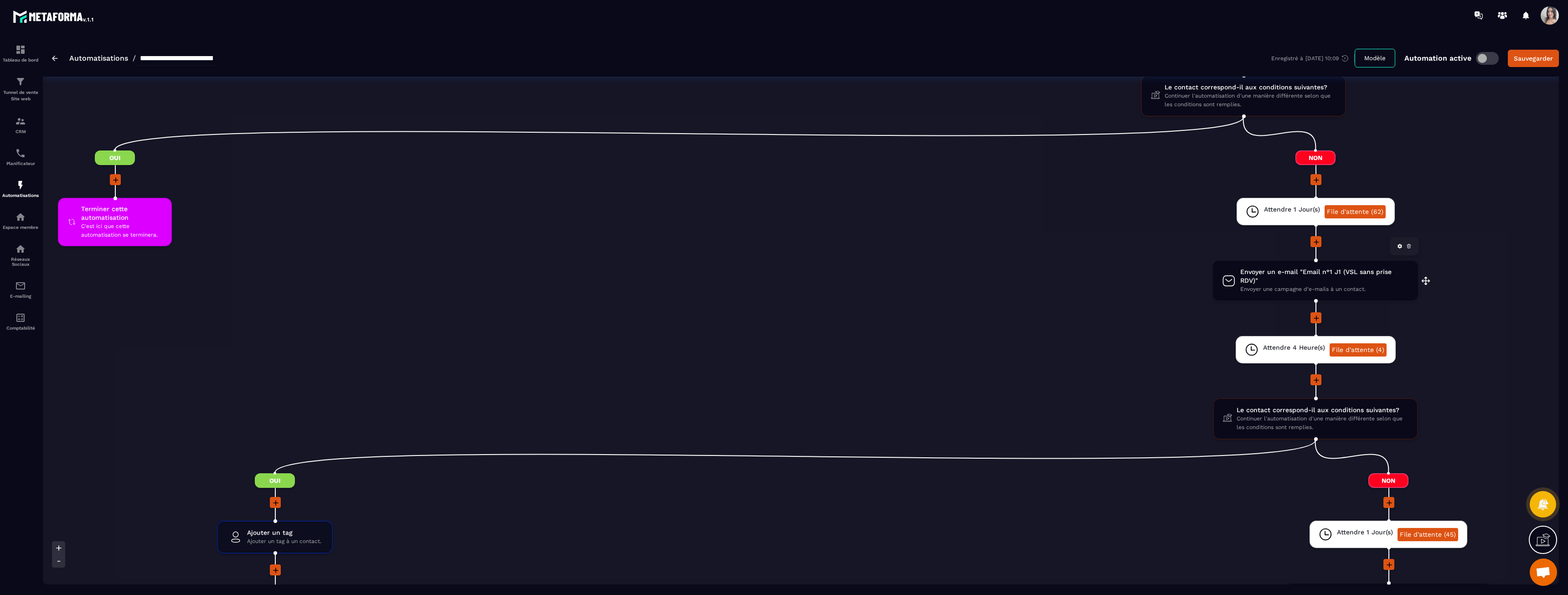
click at [783, 282] on span "Envoyer un e-mail "Email n°1 J1 (VSL sans prise RDV)"" at bounding box center [1325, 276] width 169 height 17
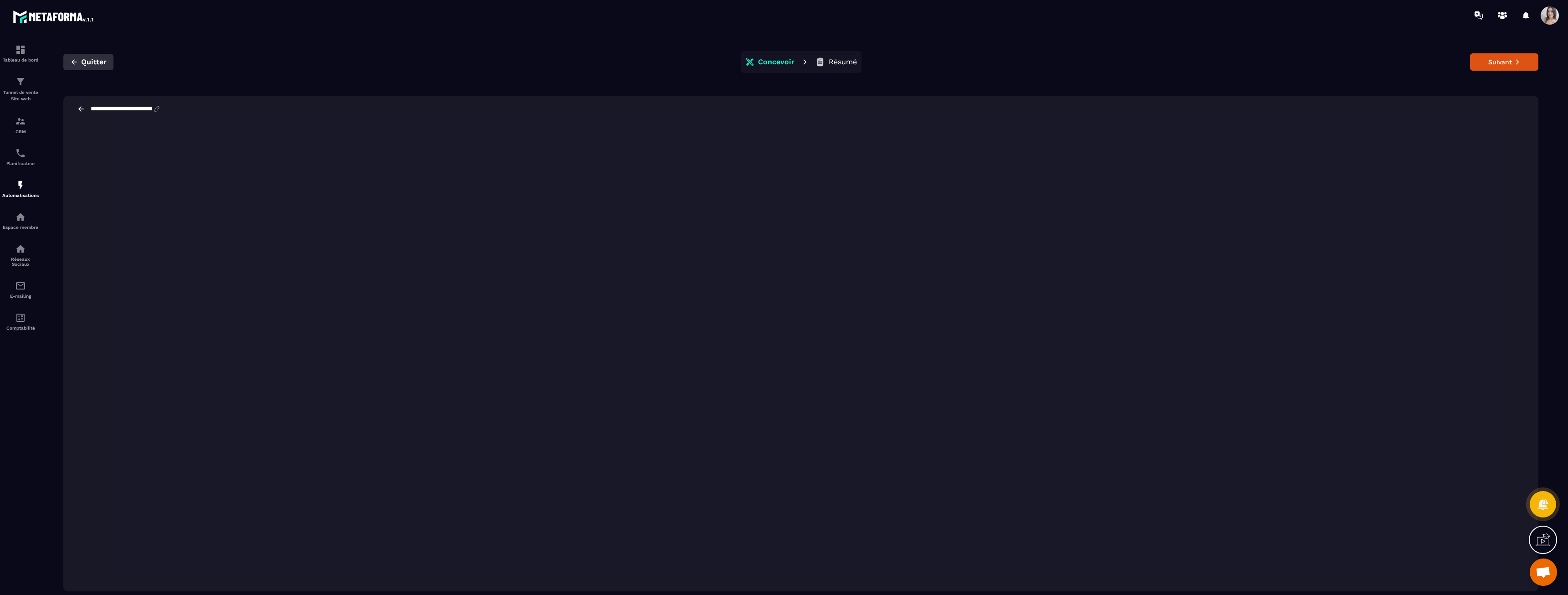
click at [84, 63] on span "Quitter" at bounding box center [94, 62] width 26 height 9
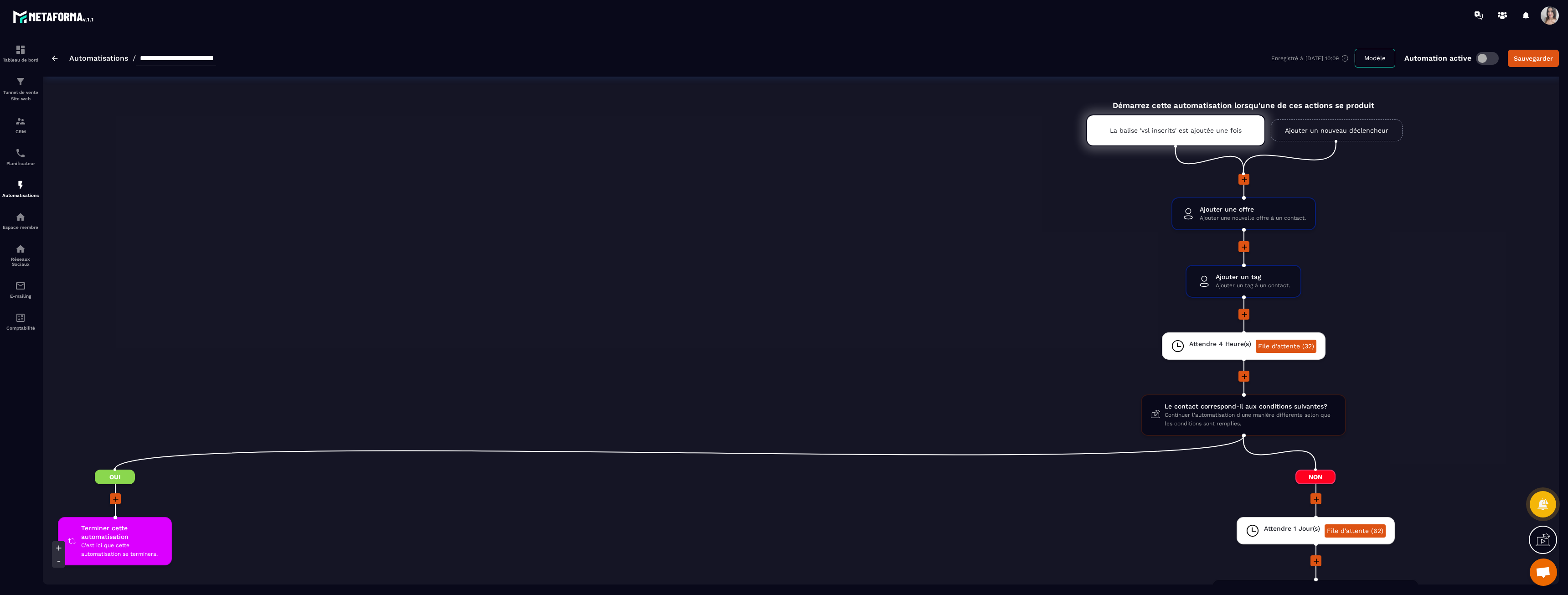
click at [54, 60] on img at bounding box center [55, 58] width 6 height 5
